Goal: Check status: Check status

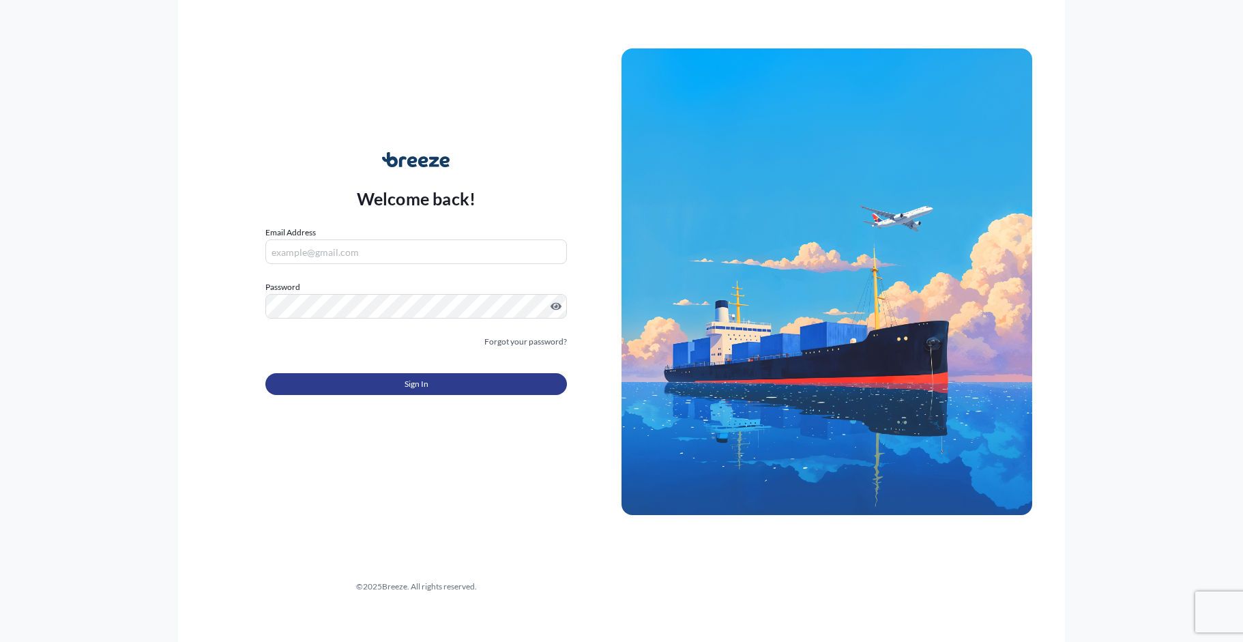
type input "[EMAIL_ADDRESS][DOMAIN_NAME]"
click at [421, 382] on span "Sign In" at bounding box center [416, 384] width 24 height 14
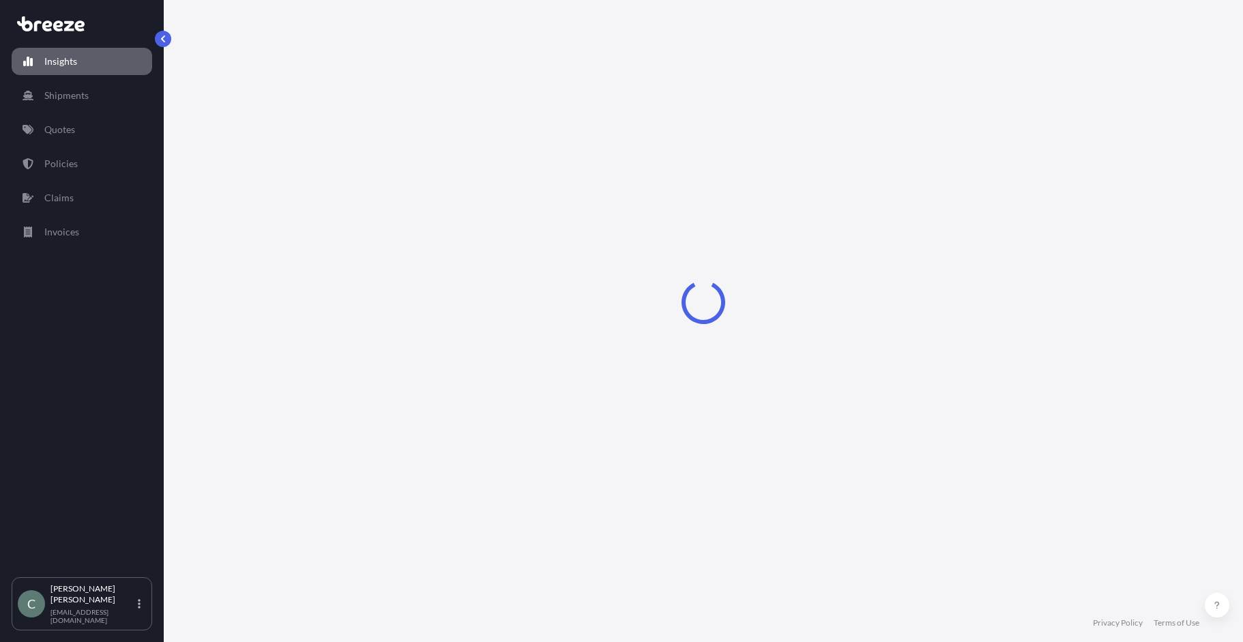
select select "2025"
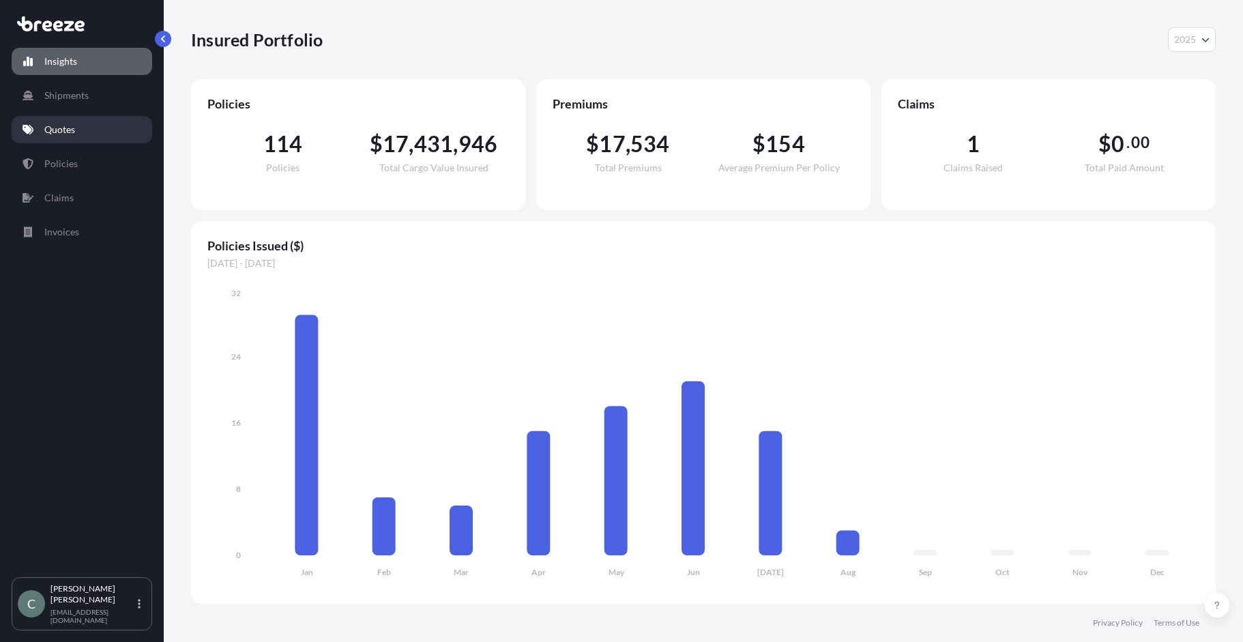
click at [68, 133] on p "Quotes" at bounding box center [59, 130] width 31 height 14
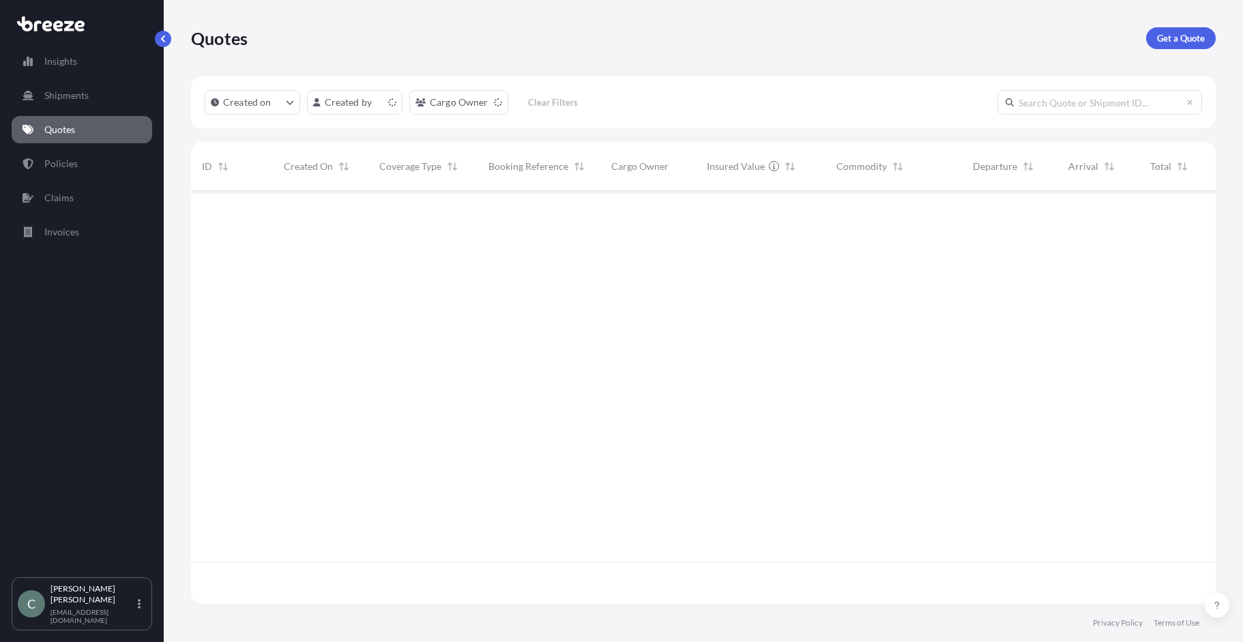
scroll to position [410, 1014]
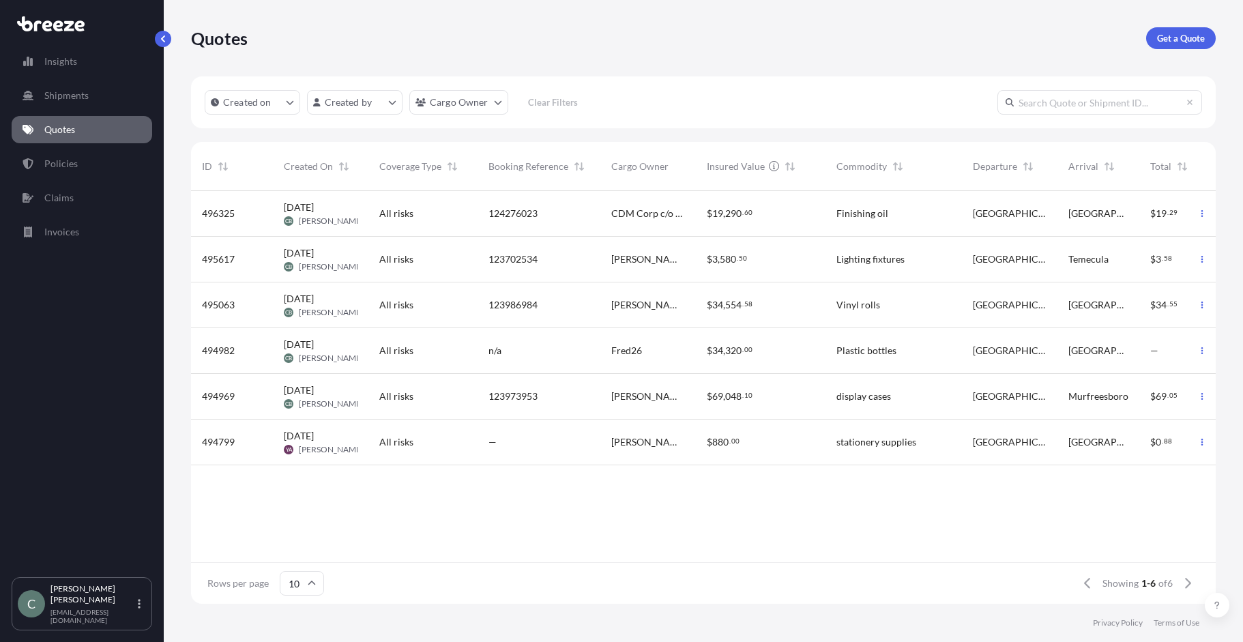
click at [220, 214] on span "496325" at bounding box center [218, 214] width 33 height 14
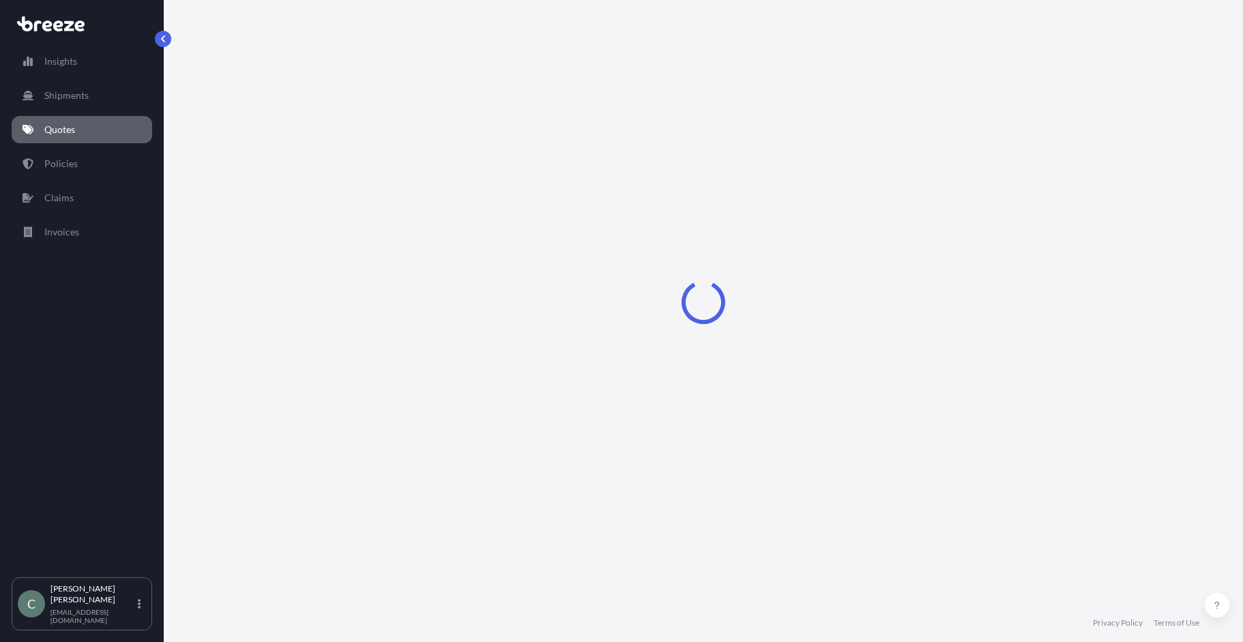
select select "Road"
select select "1"
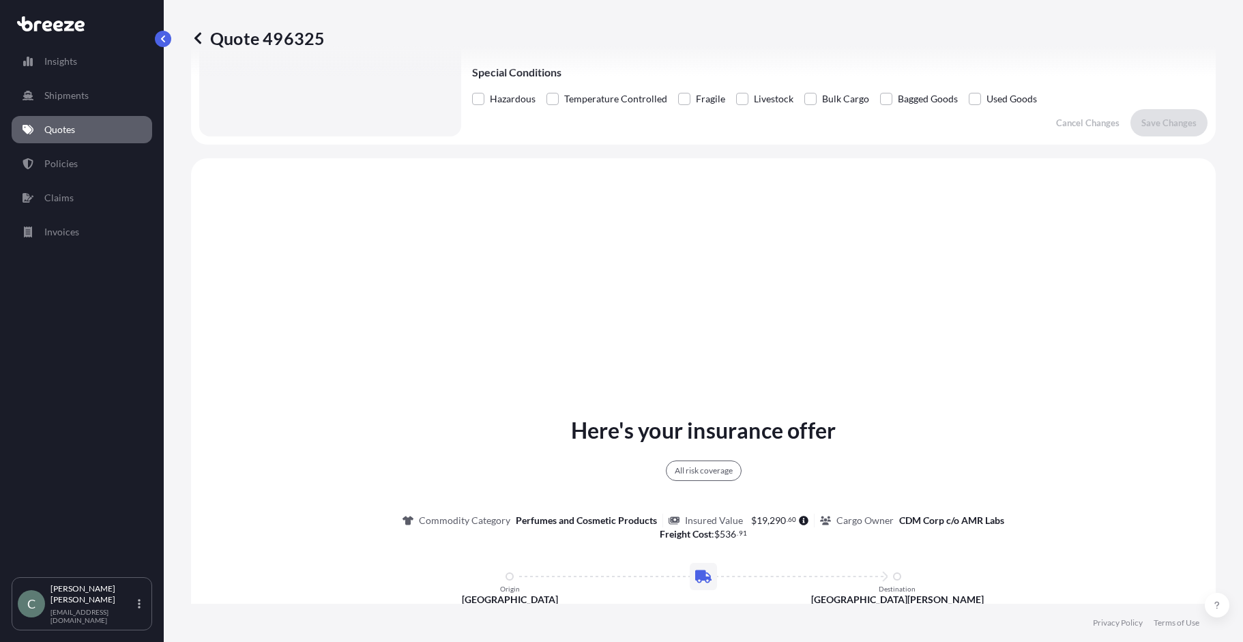
scroll to position [222, 0]
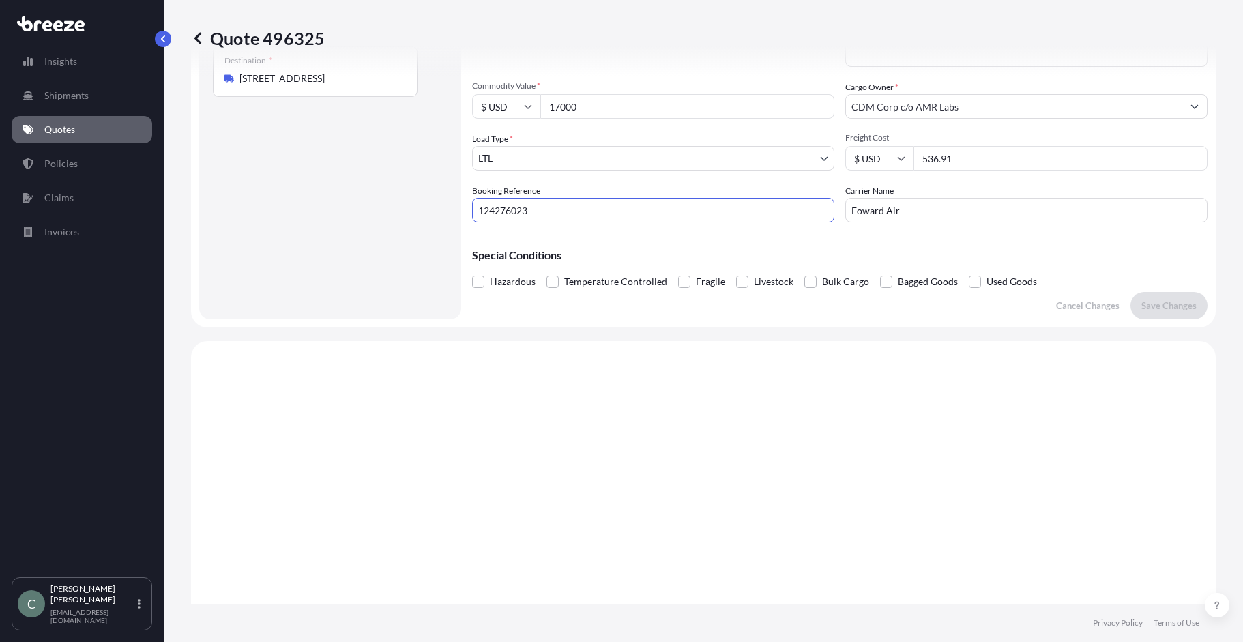
drag, startPoint x: 537, startPoint y: 212, endPoint x: 492, endPoint y: 213, distance: 44.4
click at [471, 212] on form "Route Details Place of loading Road Road Rail Origin * [STREET_ADDRESS][PERSON_…" at bounding box center [703, 90] width 1024 height 473
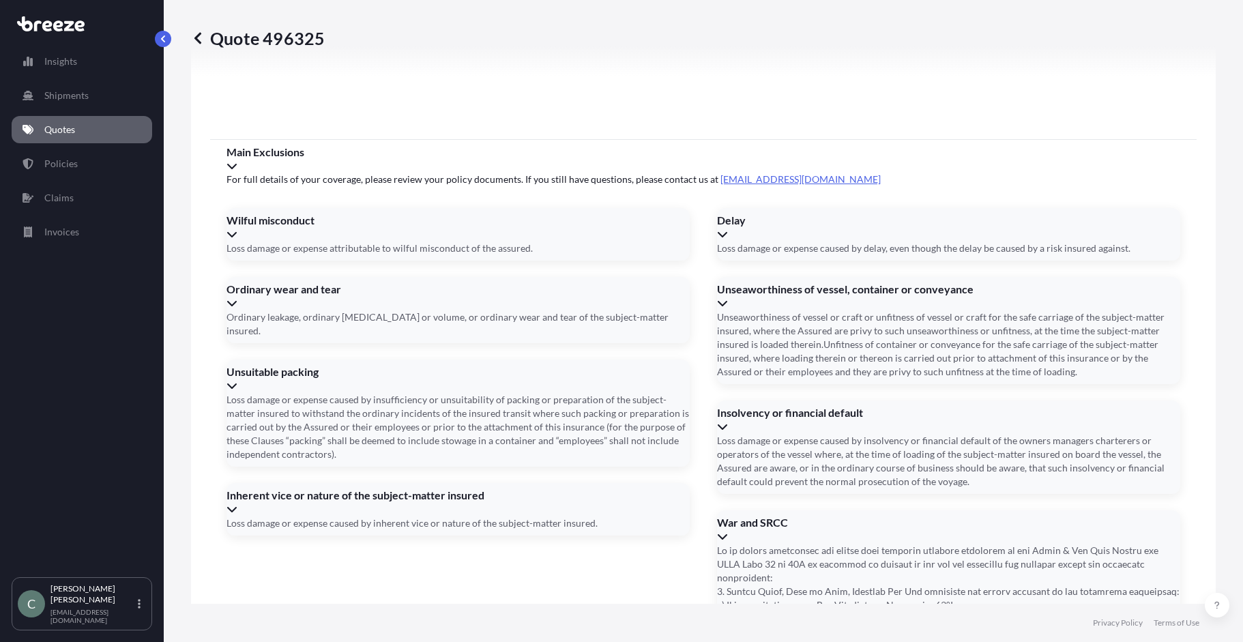
scroll to position [1740, 0]
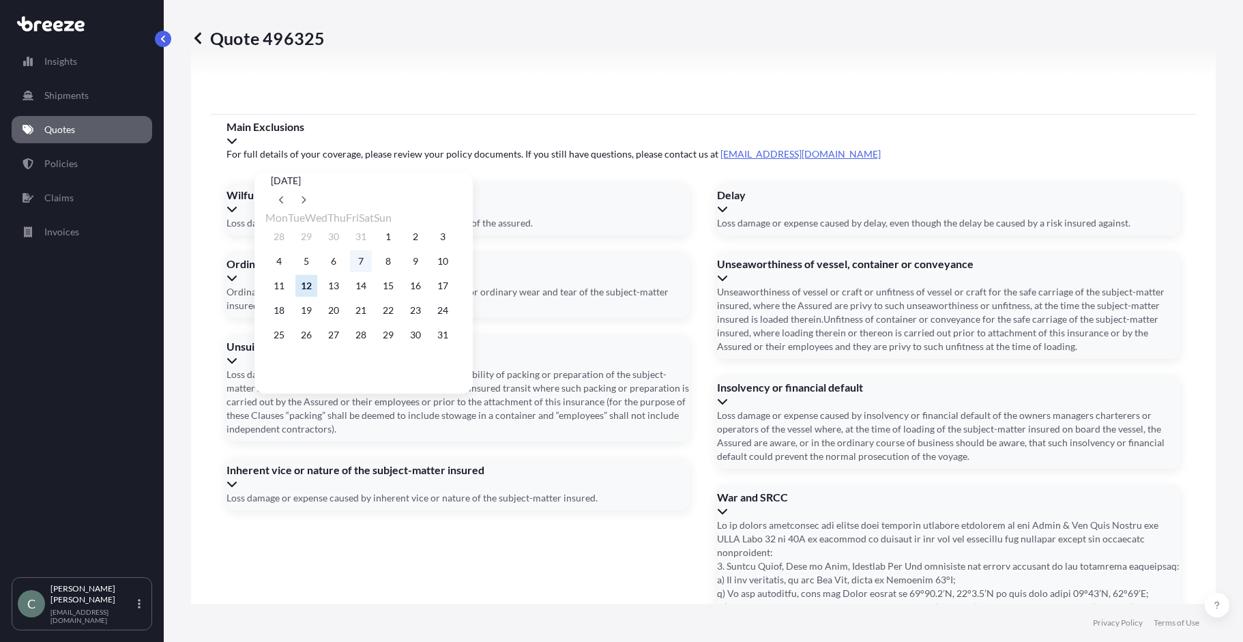
click at [372, 263] on button "7" at bounding box center [361, 261] width 22 height 22
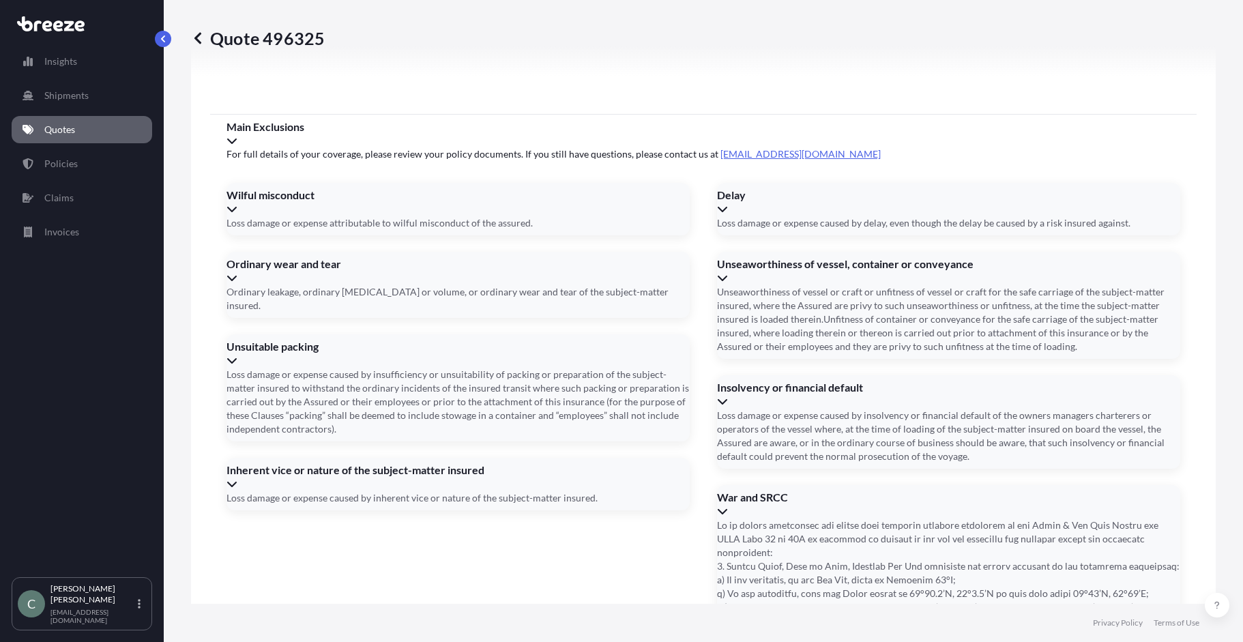
type input "[DATE]"
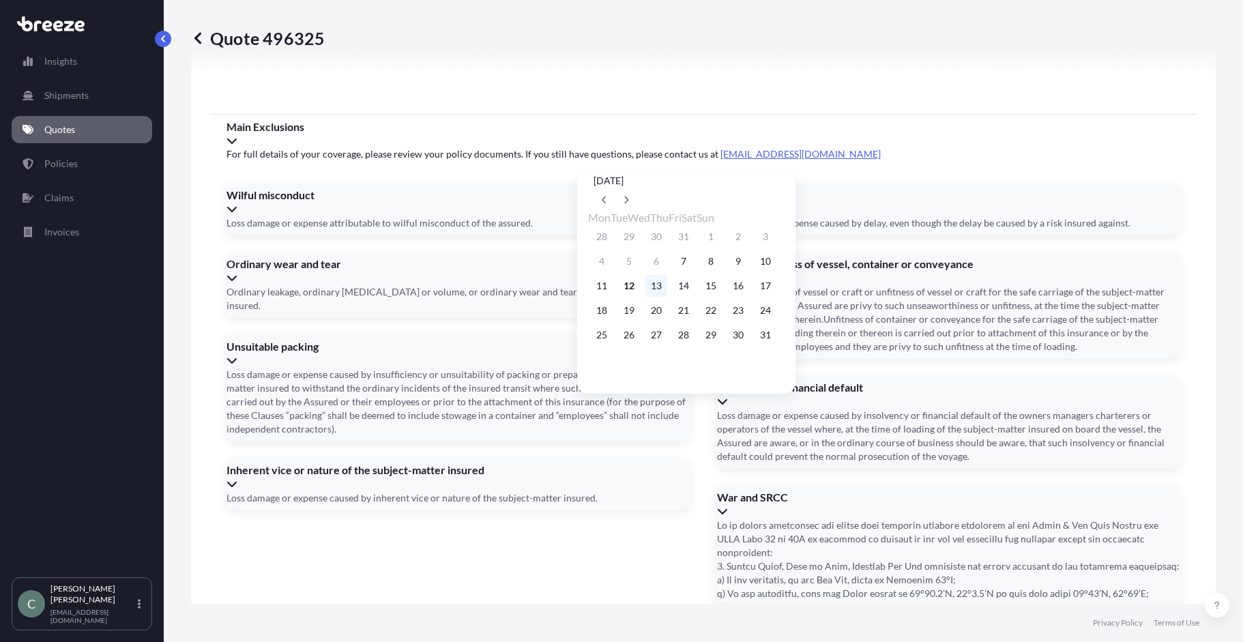
click at [663, 291] on button "13" at bounding box center [656, 286] width 22 height 22
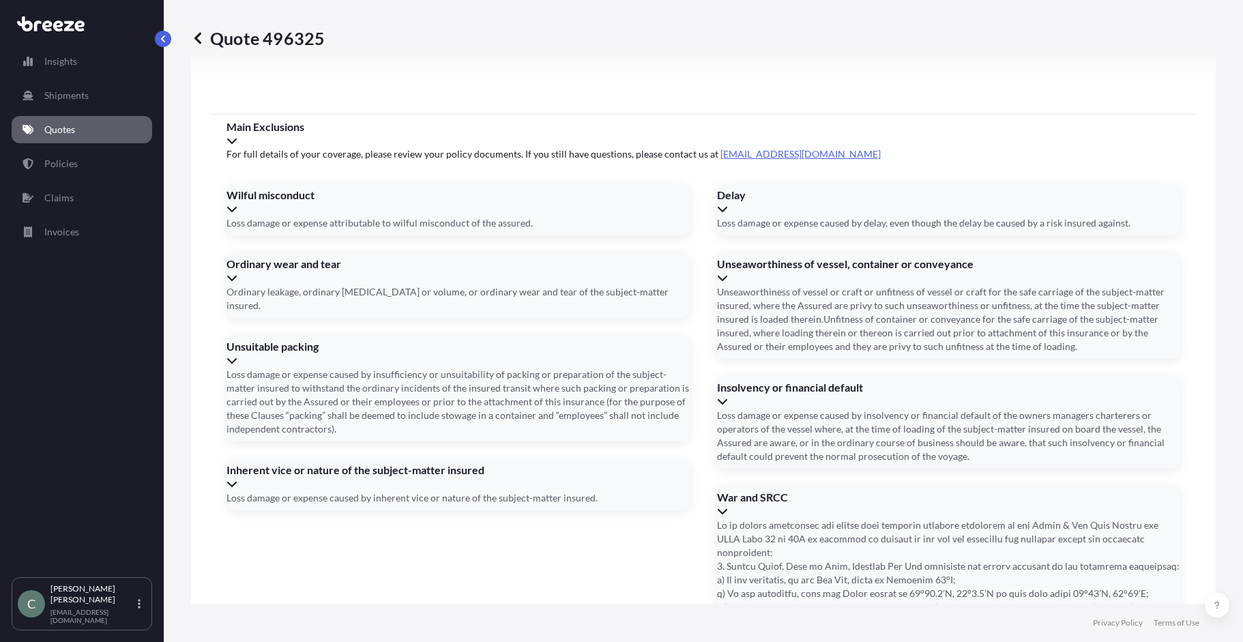
type input "[DATE]"
paste input "93683700"
type input "93683700"
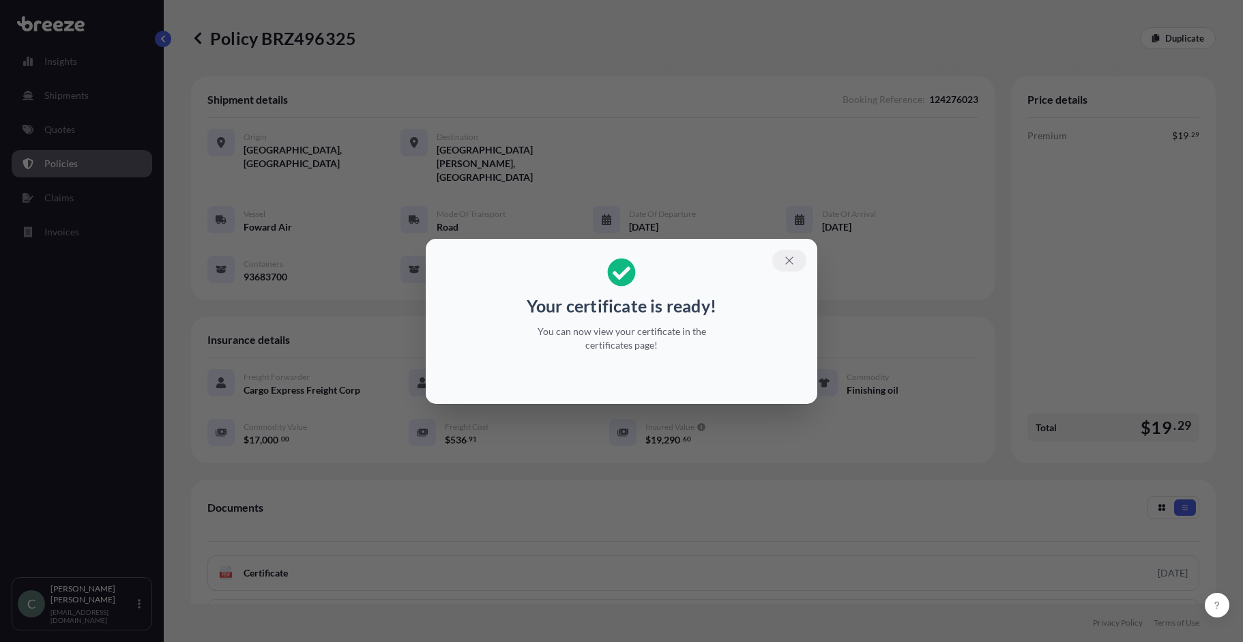
click at [786, 261] on icon "button" at bounding box center [789, 260] width 12 height 12
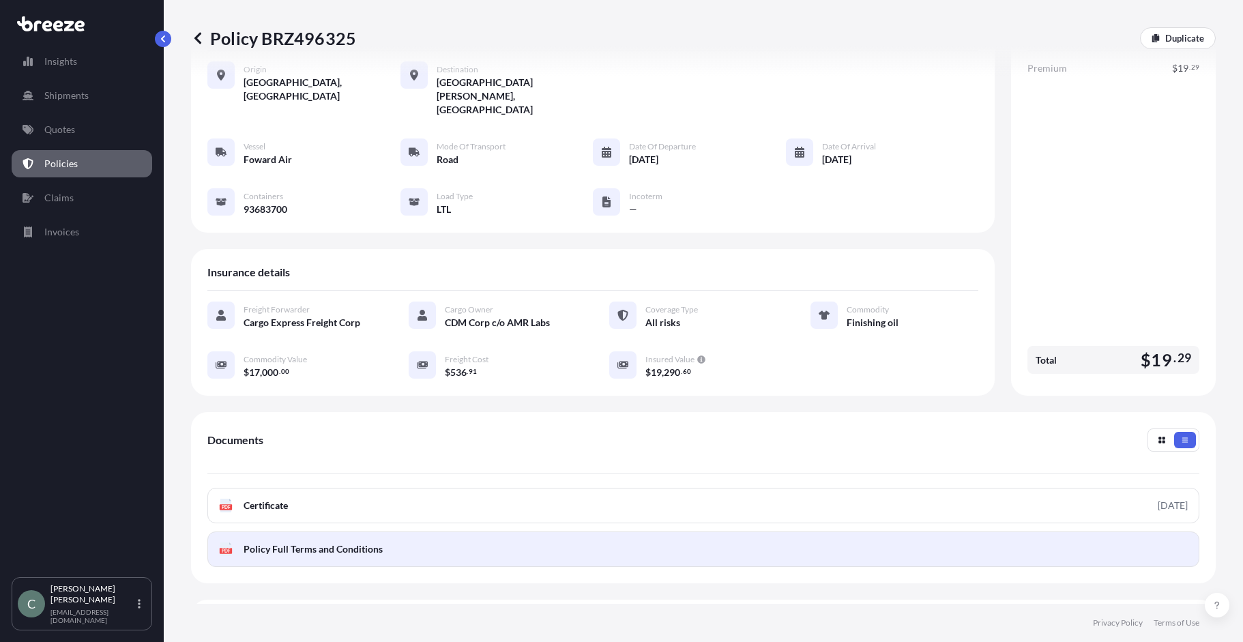
scroll to position [165, 0]
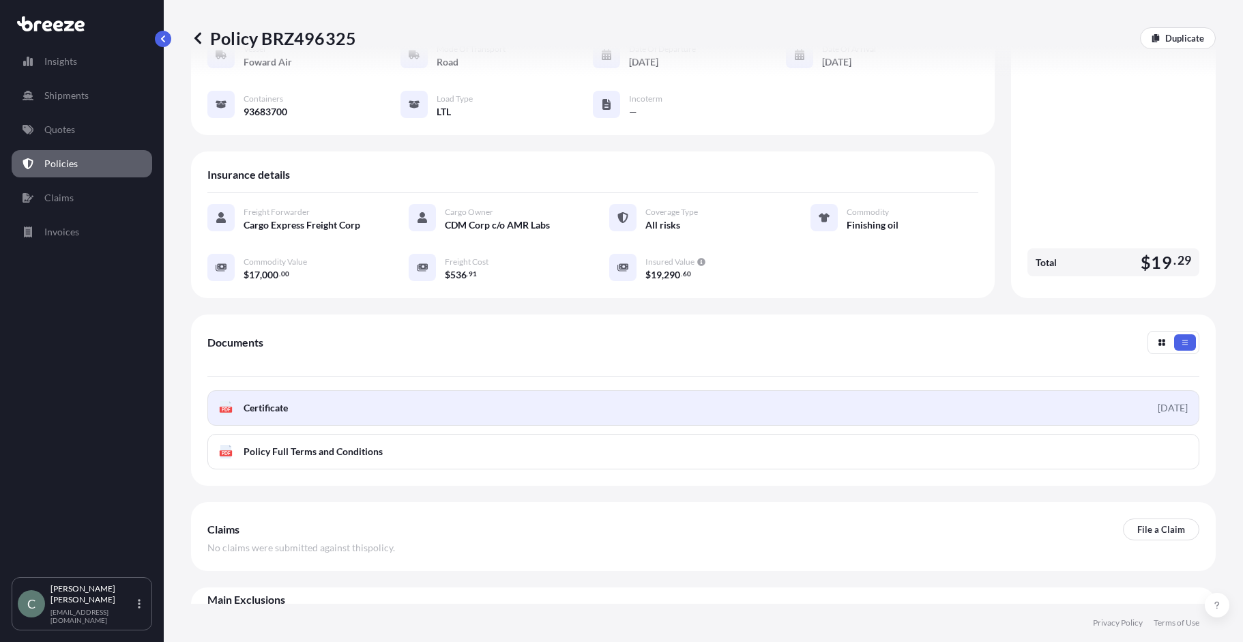
click at [256, 401] on span "Certificate" at bounding box center [265, 408] width 44 height 14
